Goal: Task Accomplishment & Management: Use online tool/utility

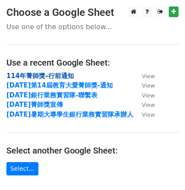
click at [71, 78] on strong "114年菁師獎-行前通知" at bounding box center [40, 76] width 68 height 8
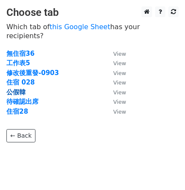
click at [15, 88] on strong "公假韓" at bounding box center [15, 92] width 19 height 8
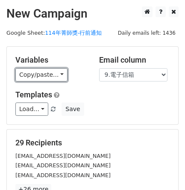
click at [46, 74] on link "Copy/paste..." at bounding box center [41, 74] width 52 height 13
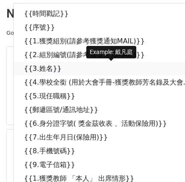
click at [64, 72] on icon at bounding box center [67, 68] width 7 height 7
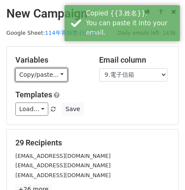
click at [29, 73] on link "Copy/paste..." at bounding box center [41, 74] width 52 height 13
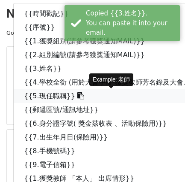
click at [52, 96] on link "{{5.現任職稱}}" at bounding box center [116, 96] width 204 height 14
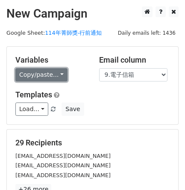
click at [49, 76] on link "Copy/paste..." at bounding box center [41, 74] width 52 height 13
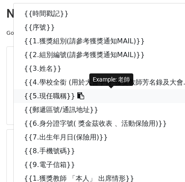
click at [54, 95] on link "{{5.現任職稱}}" at bounding box center [116, 96] width 204 height 14
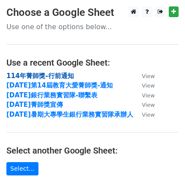
click at [42, 75] on strong "114年菁師獎-行前通知" at bounding box center [40, 76] width 68 height 8
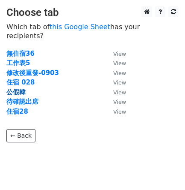
click at [24, 88] on strong "公假韓" at bounding box center [15, 92] width 19 height 8
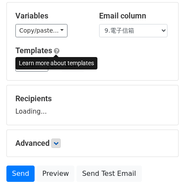
scroll to position [108, 0]
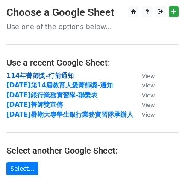
click at [57, 77] on strong "114年菁師獎-行前通知" at bounding box center [40, 76] width 68 height 8
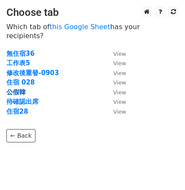
click at [19, 88] on strong "公假韓" at bounding box center [15, 92] width 19 height 8
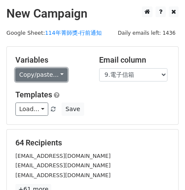
click at [40, 78] on link "Copy/paste..." at bounding box center [41, 74] width 52 height 13
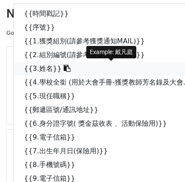
click at [45, 65] on link "{{3.姓名}}" at bounding box center [116, 69] width 204 height 14
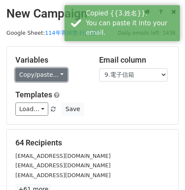
click at [63, 76] on link "Copy/paste..." at bounding box center [41, 74] width 52 height 13
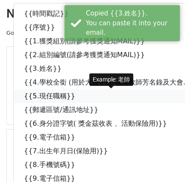
drag, startPoint x: 58, startPoint y: 97, endPoint x: 54, endPoint y: 96, distance: 4.3
click at [58, 96] on link "{{5.現任職稱}}" at bounding box center [116, 96] width 204 height 14
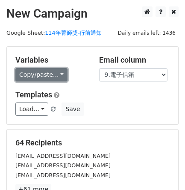
click at [45, 68] on link "Copy/paste..." at bounding box center [41, 74] width 52 height 13
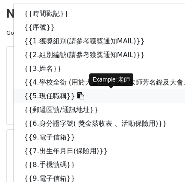
click at [53, 99] on link "{{5.現任職稱}}" at bounding box center [116, 96] width 204 height 14
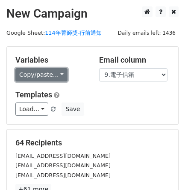
click at [60, 74] on link "Copy/paste..." at bounding box center [41, 74] width 52 height 13
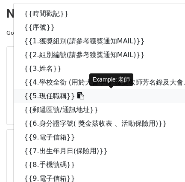
click at [48, 91] on link "{{5.現任職稱}}" at bounding box center [116, 96] width 204 height 14
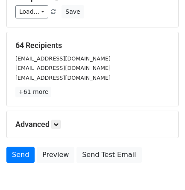
scroll to position [143, 0]
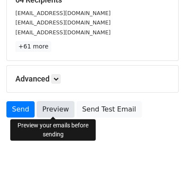
click at [67, 109] on link "Preview" at bounding box center [56, 109] width 38 height 16
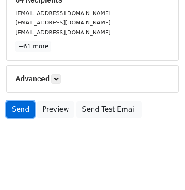
click at [21, 113] on link "Send" at bounding box center [20, 109] width 28 height 16
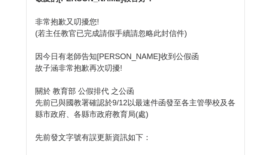
scroll to position [720, 0]
